Goal: Task Accomplishment & Management: Manage account settings

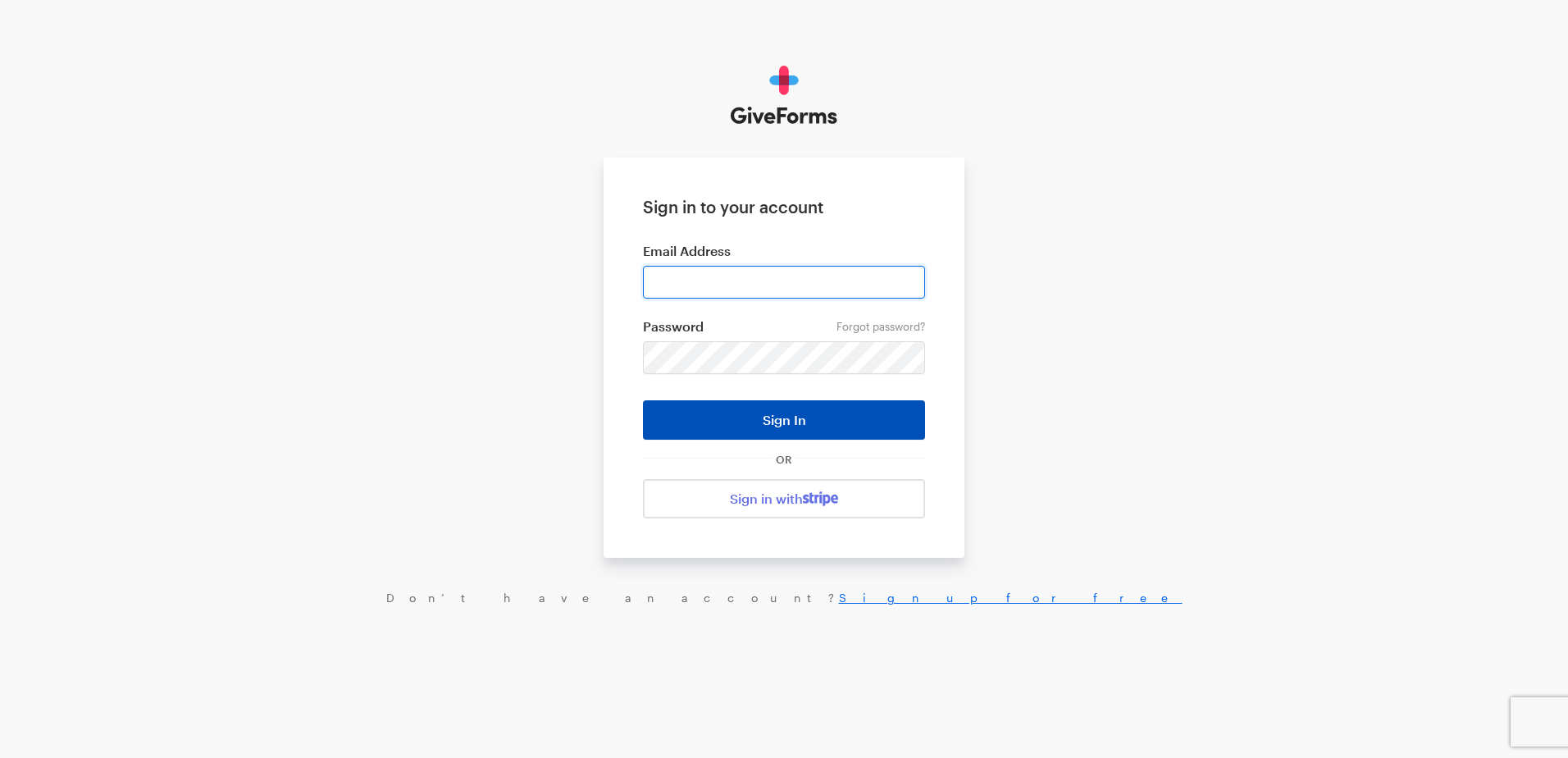
type input "ckim@brightfocus.org"
click at [747, 424] on button "Sign In" at bounding box center [784, 421] width 282 height 40
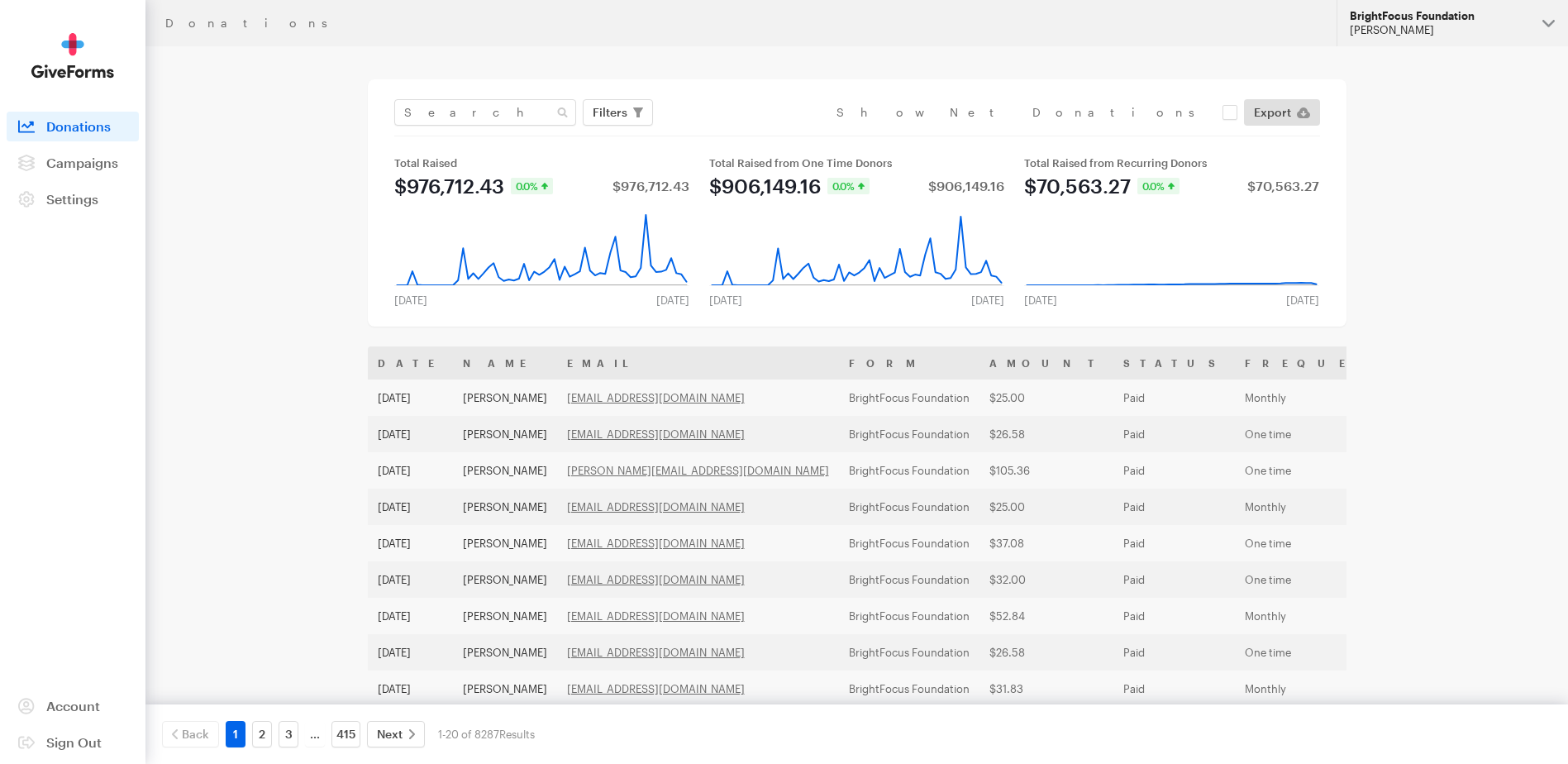
click at [1398, 25] on div "[PERSON_NAME]" at bounding box center [1439, 29] width 180 height 14
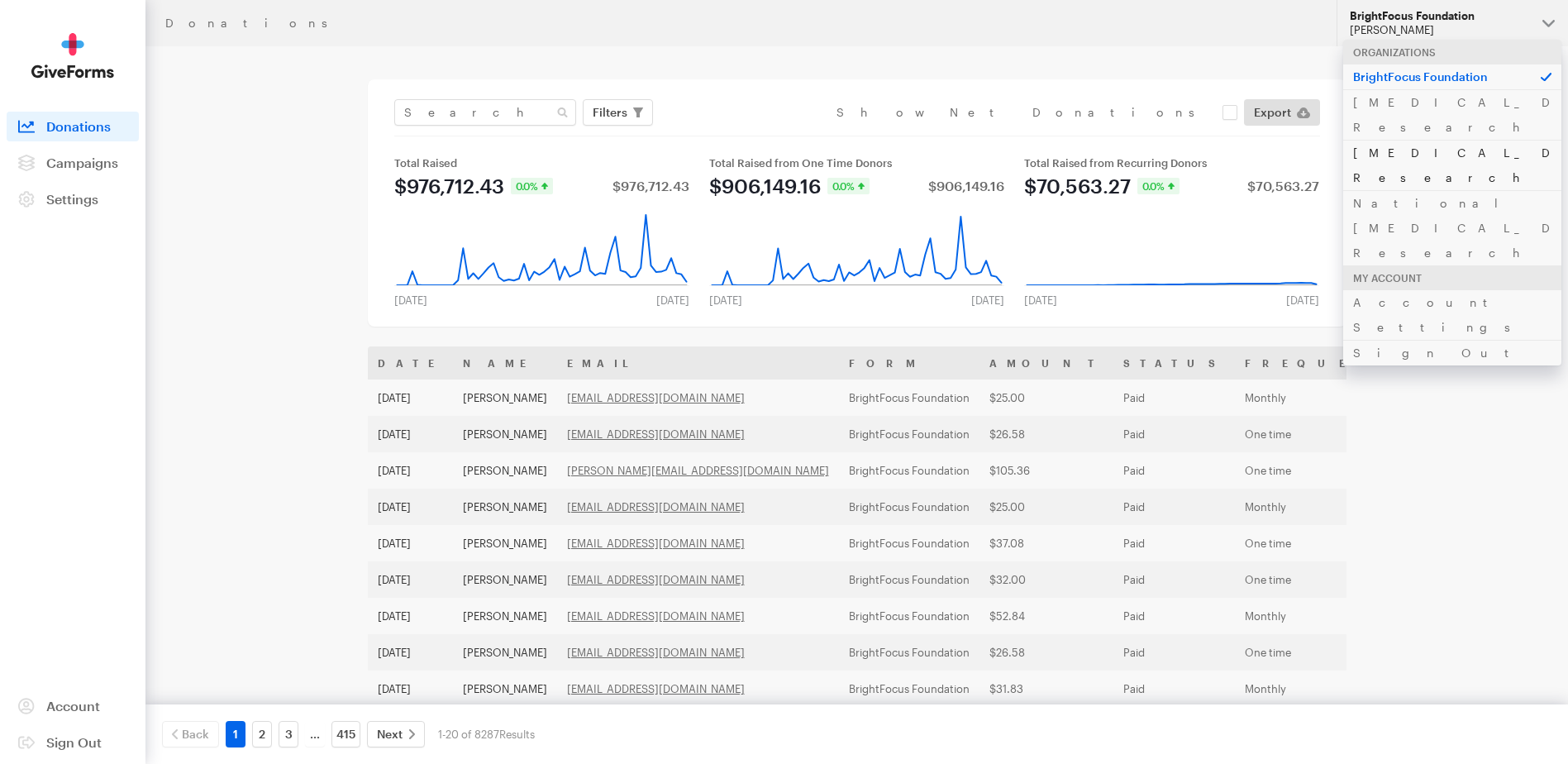
click at [1404, 139] on link "Alzheimer's Disease Research" at bounding box center [1452, 164] width 218 height 50
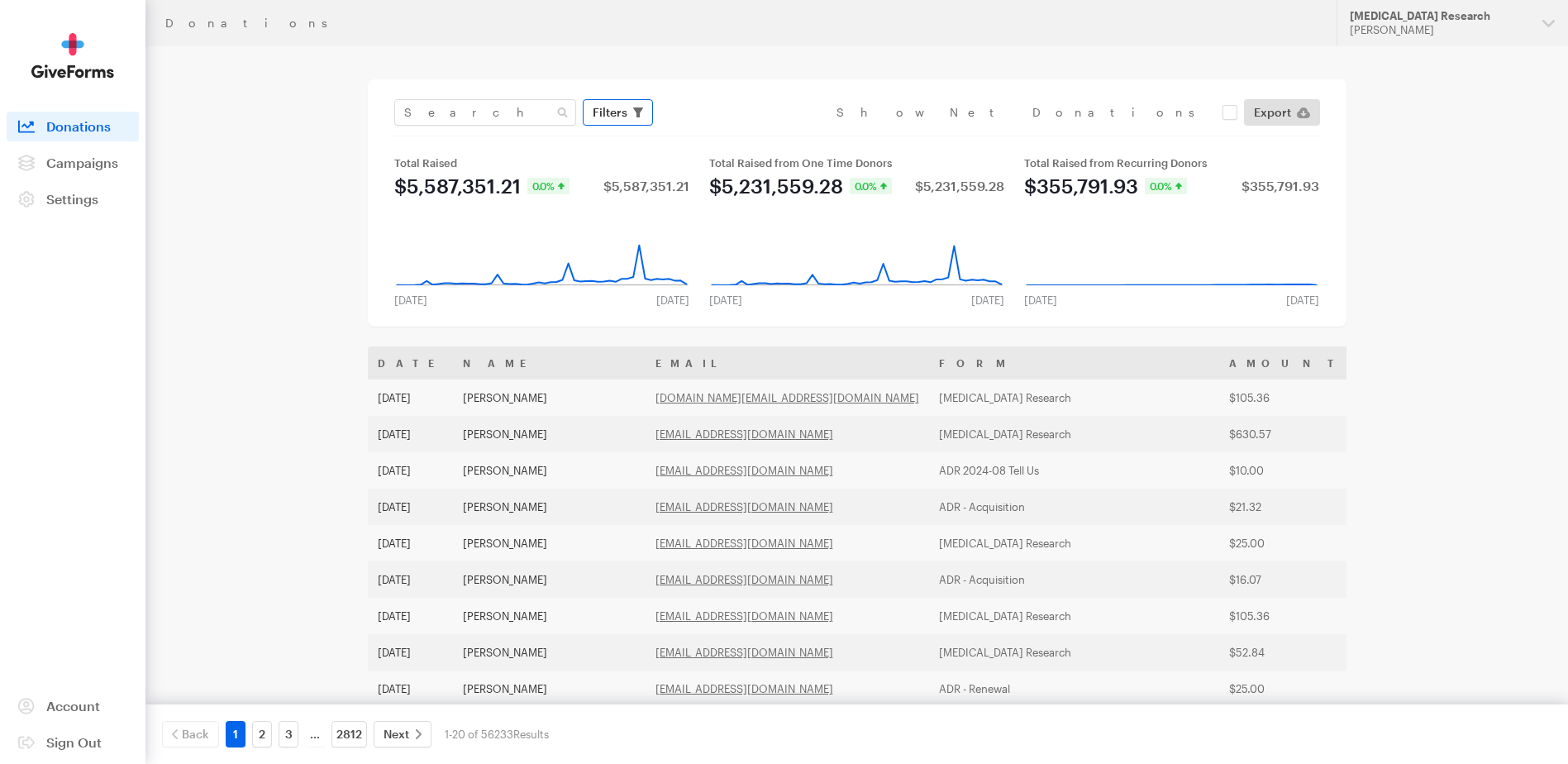
click at [619, 108] on span "Filters" at bounding box center [610, 112] width 35 height 20
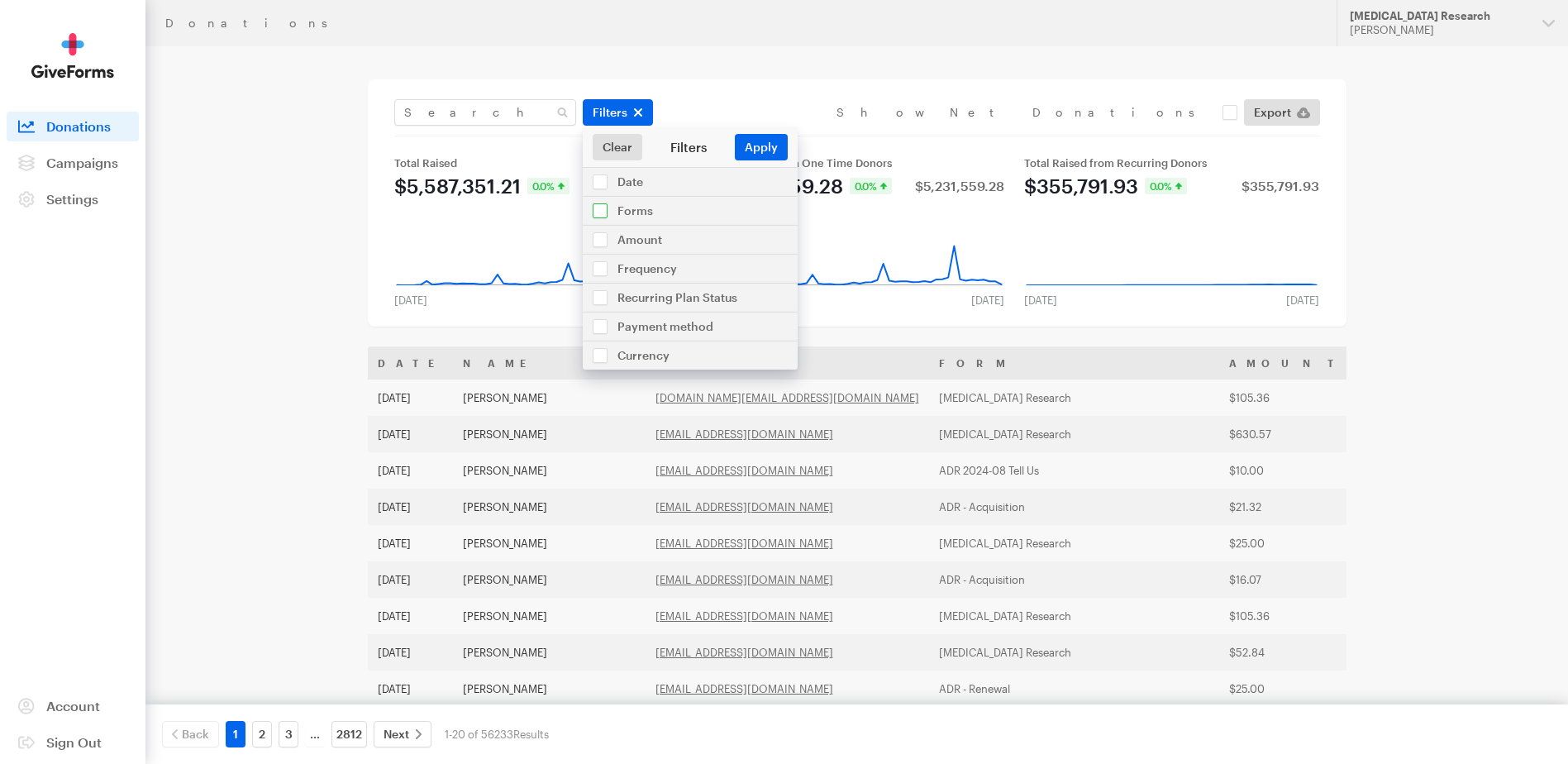
click at [607, 203] on input "checkbox" at bounding box center [690, 211] width 215 height 28
checkbox input "true"
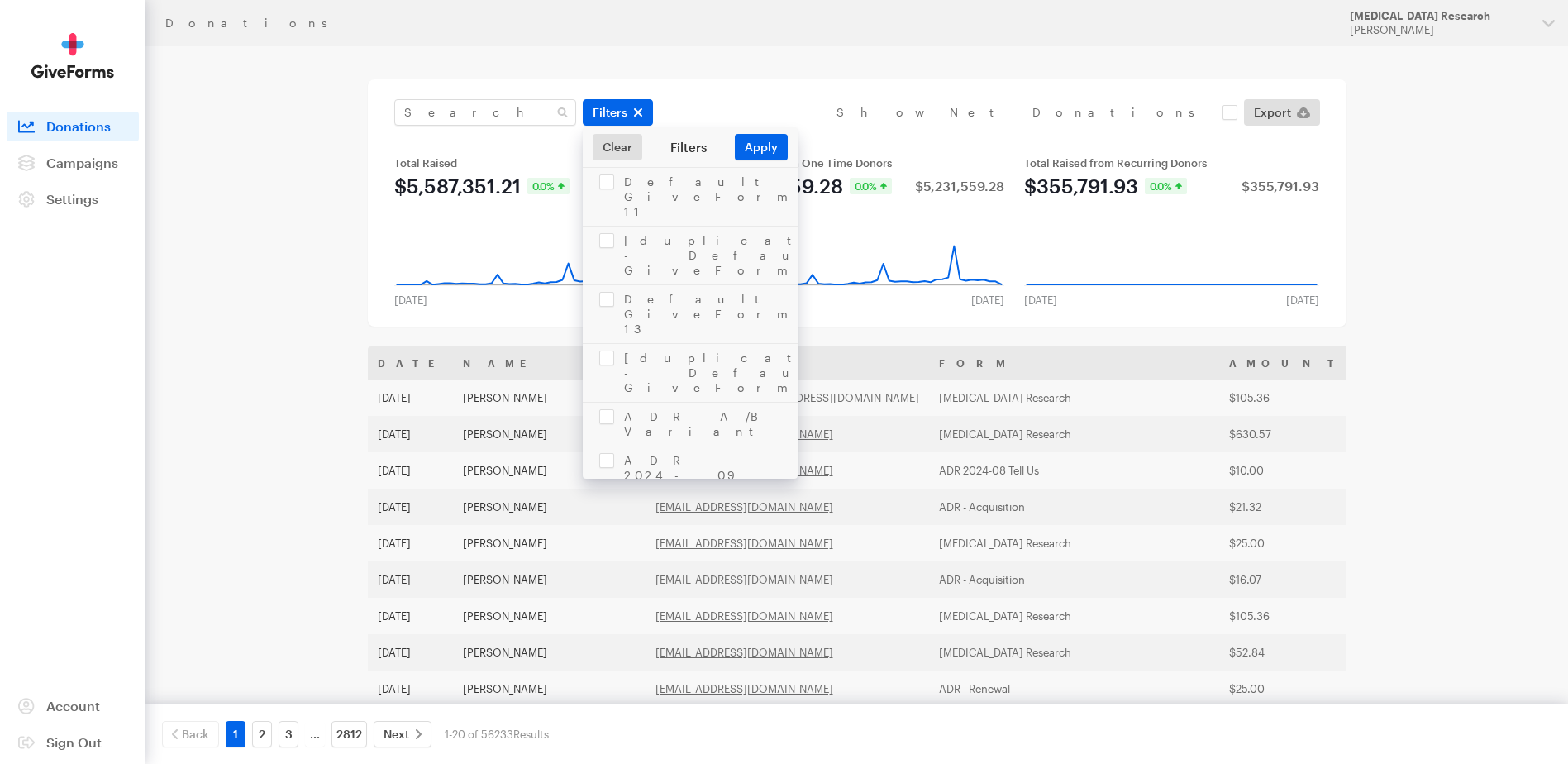
scroll to position [1406, 0]
checkbox input "true"
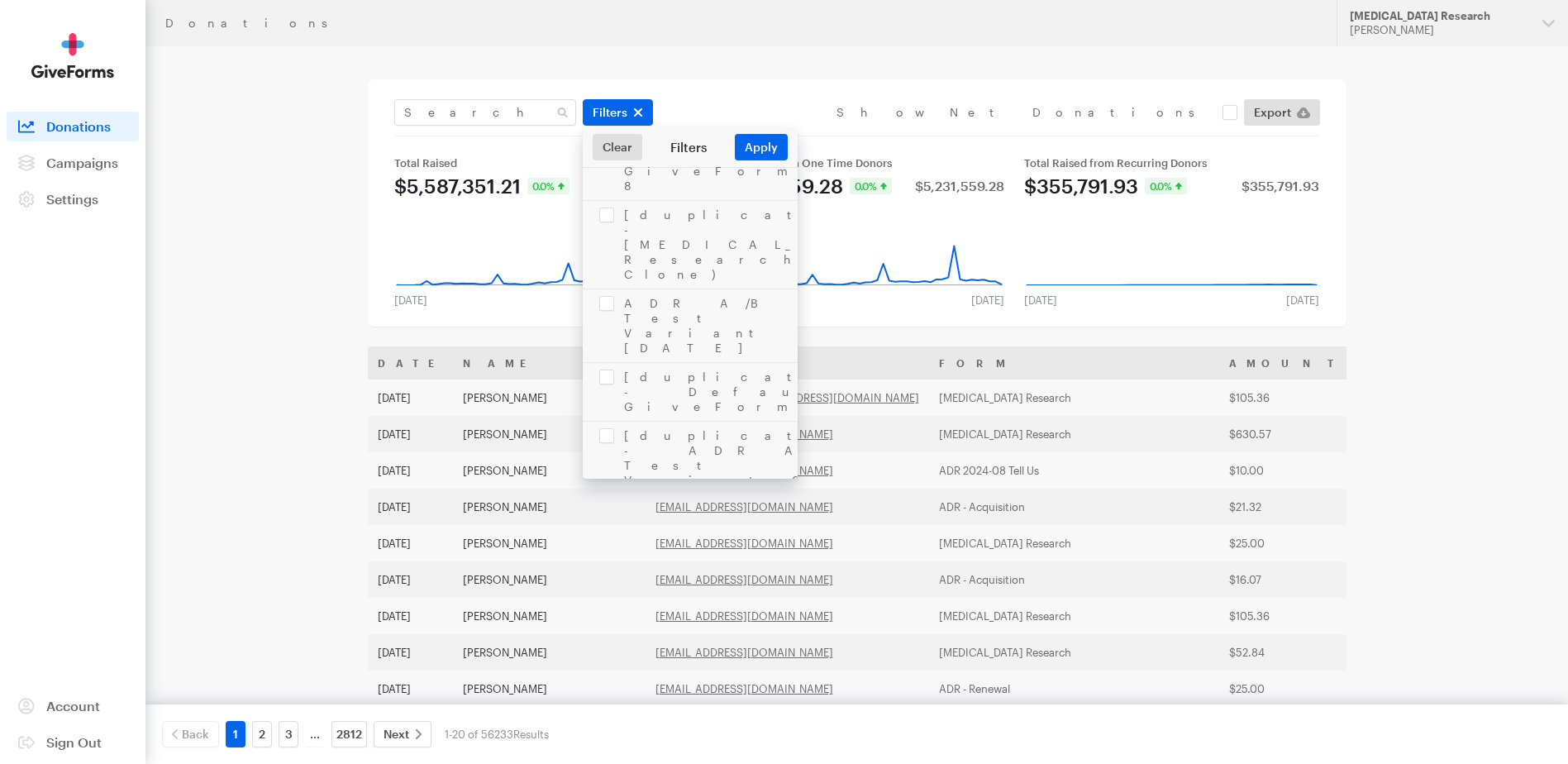
checkbox input "true"
click at [775, 150] on button "Apply" at bounding box center [761, 147] width 53 height 26
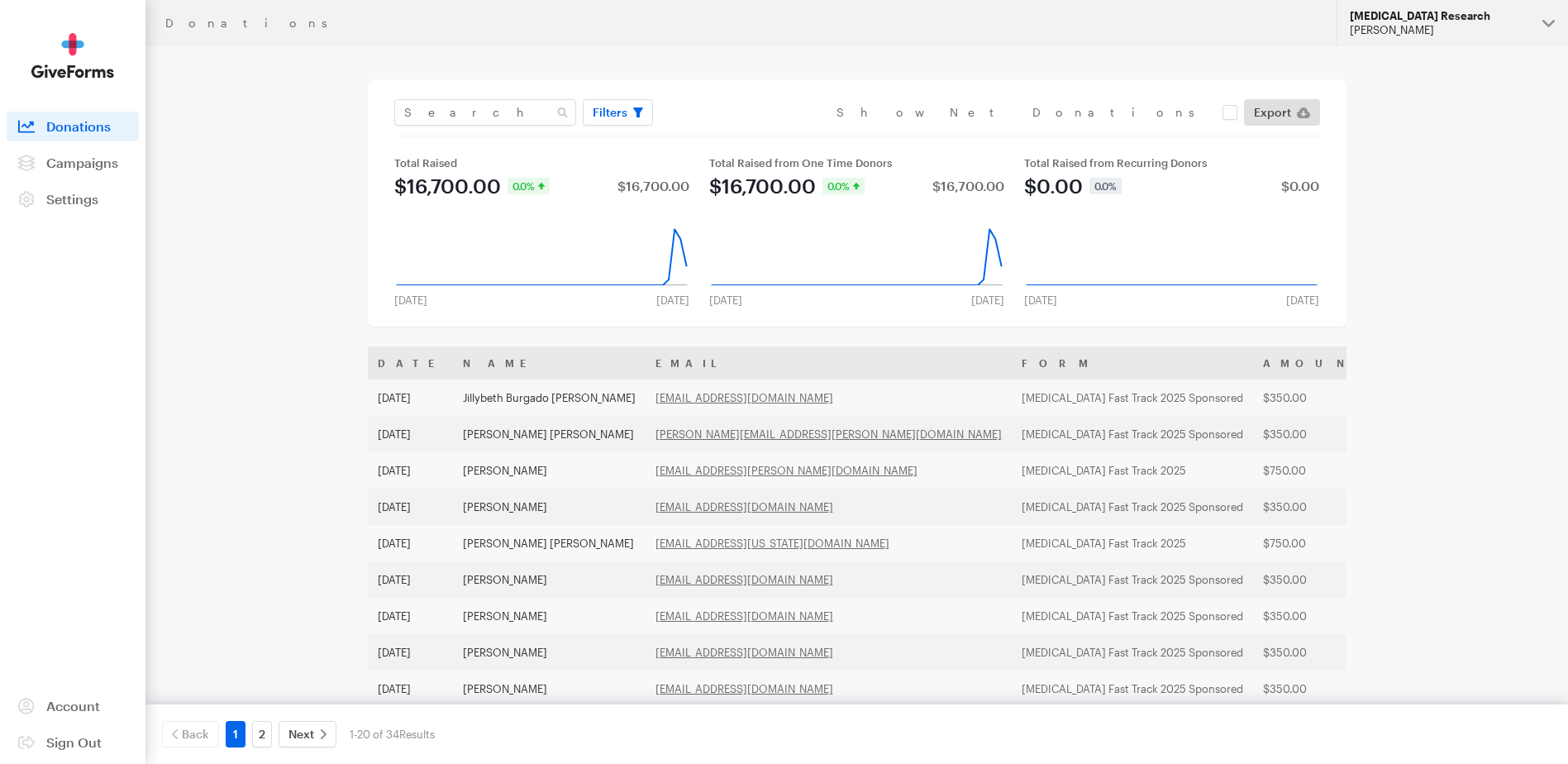
click at [1480, 31] on div "[PERSON_NAME]" at bounding box center [1439, 29] width 180 height 14
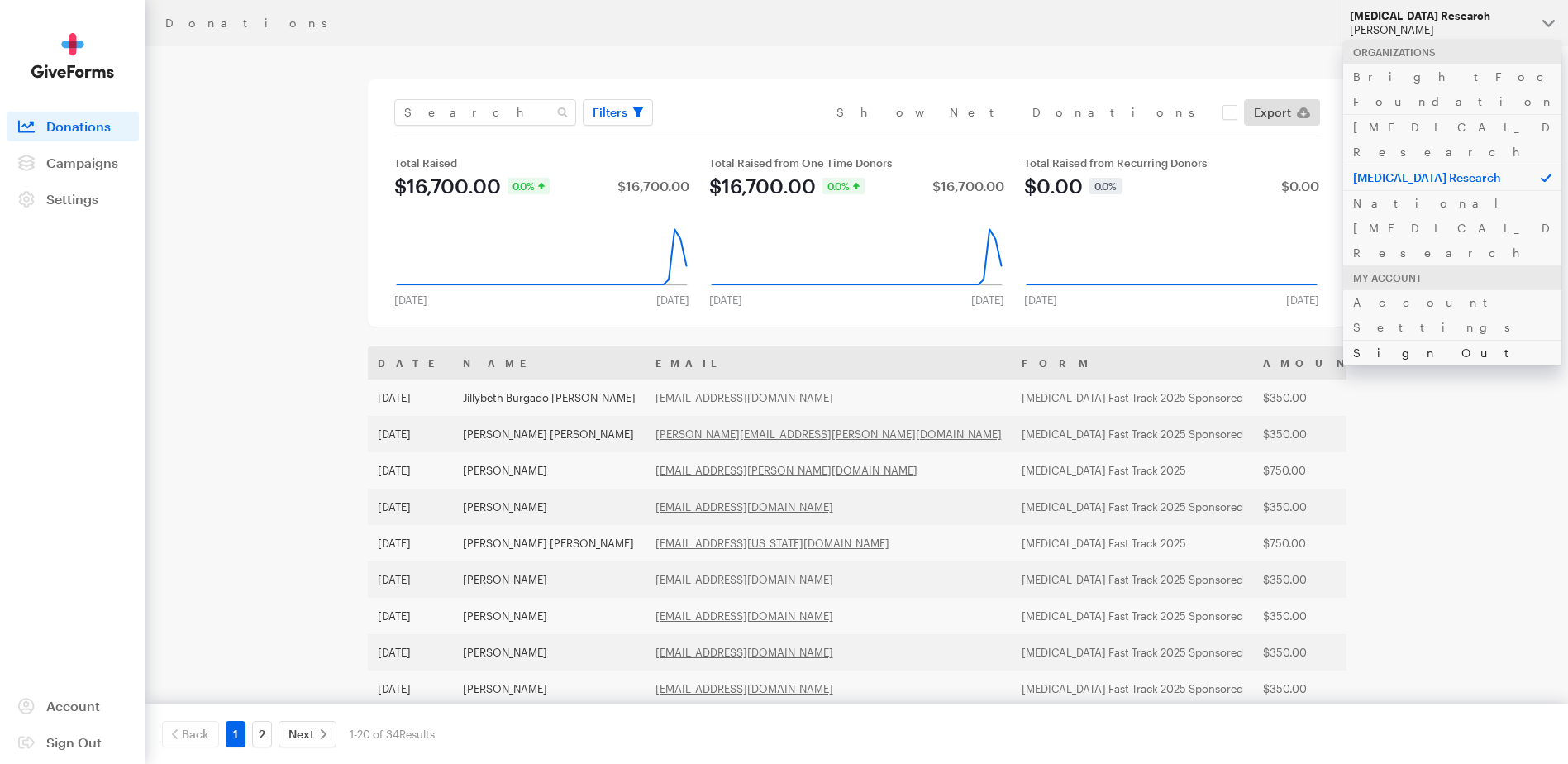
click at [1398, 340] on link "Sign Out" at bounding box center [1452, 353] width 218 height 26
